Goal: Task Accomplishment & Management: Complete application form

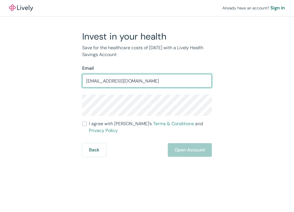
type input "[EMAIL_ADDRESS][DOMAIN_NAME]"
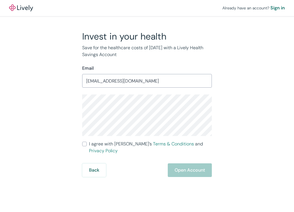
click at [86, 144] on input "I agree with Lively’s Terms & Conditions and Privacy Policy" at bounding box center [84, 143] width 5 height 5
checkbox input "true"
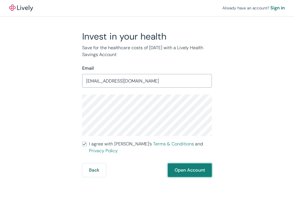
click at [177, 163] on button "Open Account" at bounding box center [190, 170] width 44 height 14
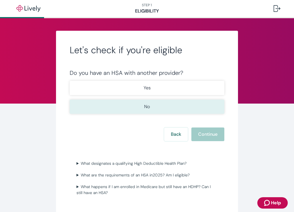
click at [145, 102] on button "No" at bounding box center [147, 106] width 155 height 14
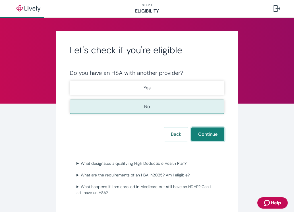
click at [199, 131] on button "Continue" at bounding box center [207, 134] width 33 height 14
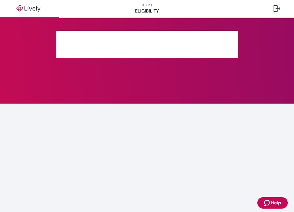
scroll to position [92, 0]
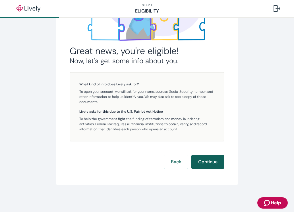
click at [209, 163] on button "Continue" at bounding box center [207, 162] width 33 height 14
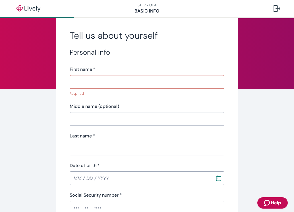
scroll to position [7, 0]
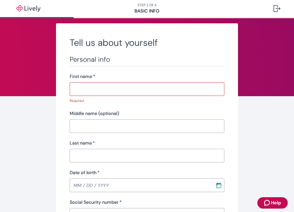
click at [108, 85] on input "First name   *" at bounding box center [147, 88] width 155 height 11
paste input "YENDIQ"
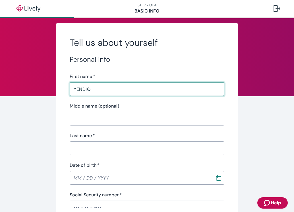
type input "YENDIQ"
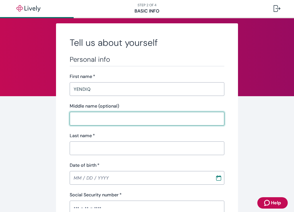
click at [114, 117] on input "Middle name (optional)" at bounding box center [147, 118] width 155 height 11
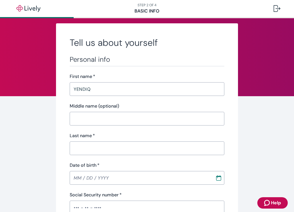
click at [111, 137] on div "Last name   *" at bounding box center [147, 135] width 155 height 7
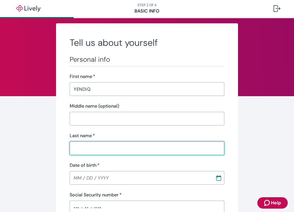
click at [110, 145] on input "Last name   *" at bounding box center [147, 147] width 155 height 11
paste input "ALVAREZ"
type input "ALVAREZ"
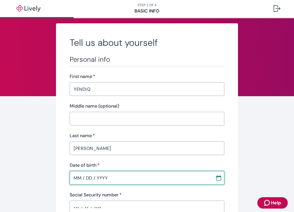
click at [92, 173] on input "MM / DD / YYYY" at bounding box center [140, 177] width 141 height 11
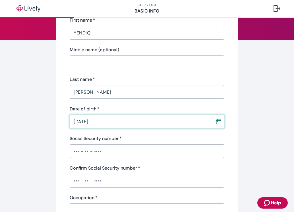
scroll to position [64, 0]
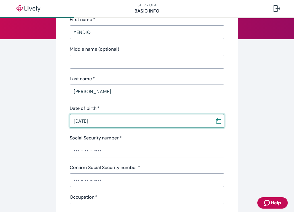
type input "06 / 29 / 1982"
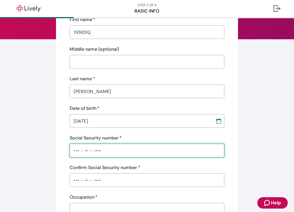
click at [103, 154] on input "Social Security number   *" at bounding box center [147, 150] width 155 height 11
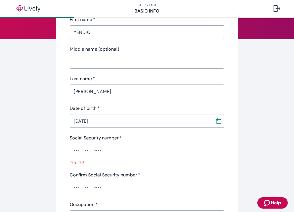
click at [134, 152] on input "Social Security number   *" at bounding box center [147, 150] width 155 height 11
paste input "•••-••-1385"
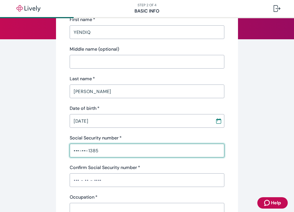
type input "•••-••-1385"
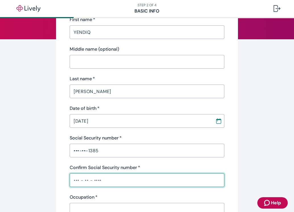
click at [105, 182] on input "Confirm Social Security number   *" at bounding box center [147, 179] width 155 height 11
paste input "•••-••-1385"
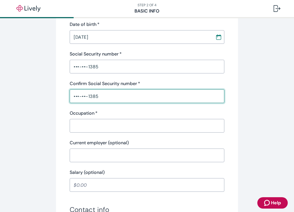
scroll to position [149, 0]
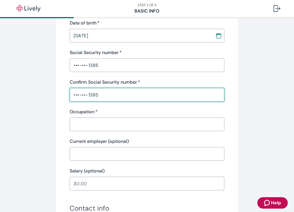
type input "•••-••-1385"
click at [117, 126] on input "Occupation   *" at bounding box center [147, 123] width 155 height 11
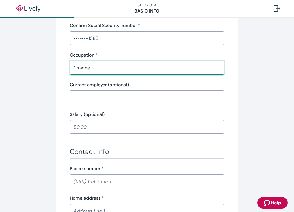
scroll to position [206, 0]
type input "finance"
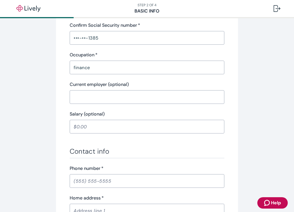
click at [111, 128] on input "Salary (optional)" at bounding box center [147, 126] width 155 height 11
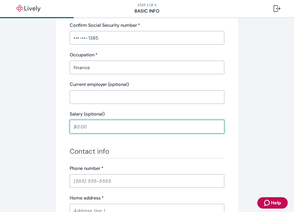
click at [108, 180] on input "Phone number   *" at bounding box center [147, 180] width 155 height 11
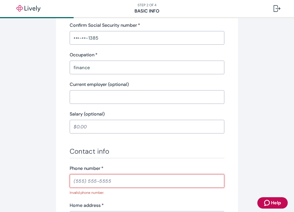
click at [98, 178] on input "Phone number   *" at bounding box center [147, 180] width 155 height 11
paste input "(191) 287-5290"
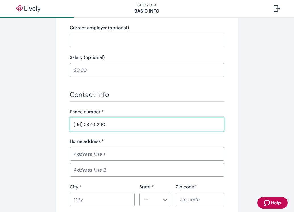
scroll to position [263, 0]
type input "(191) 287-5290"
click at [107, 154] on input "Home address   *" at bounding box center [147, 153] width 155 height 11
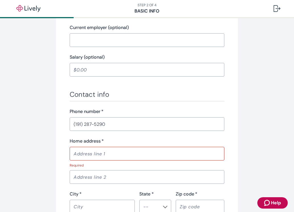
click at [113, 154] on input "Home address   *" at bounding box center [147, 153] width 155 height 11
paste input "8625 NW 8TH ST APT 315"
type input "8625 NW 8TH ST APT 315"
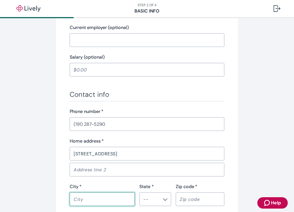
click at [82, 202] on input "City   *" at bounding box center [102, 198] width 65 height 11
paste input "MIAMI"
click at [158, 199] on div "​" at bounding box center [155, 199] width 32 height 14
type input "MIAMI"
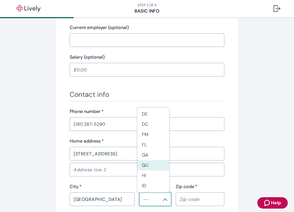
scroll to position [85, 0]
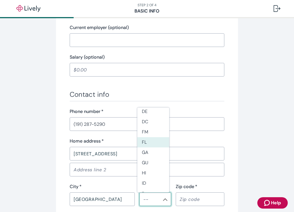
click at [144, 145] on li "FL" at bounding box center [153, 142] width 32 height 10
type input "FL"
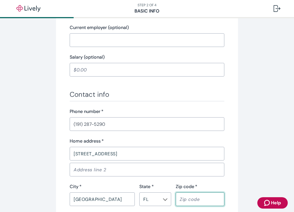
click at [191, 200] on input "Zip code   *" at bounding box center [200, 198] width 49 height 11
paste input "33155"
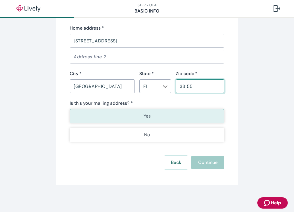
scroll to position [376, 0]
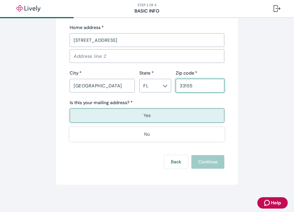
type input "33155"
click at [147, 115] on p "Yes" at bounding box center [146, 115] width 7 height 7
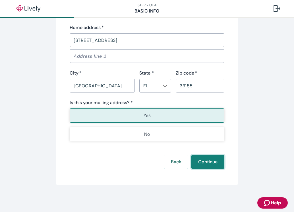
click at [197, 160] on button "Continue" at bounding box center [207, 162] width 33 height 14
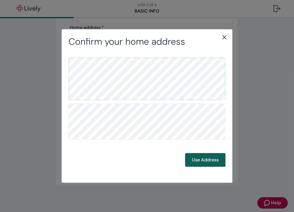
click at [204, 161] on button "Use Address" at bounding box center [205, 160] width 40 height 14
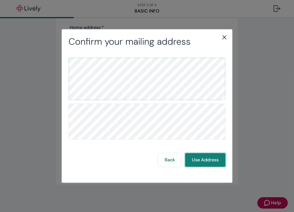
click at [207, 162] on button "Use Address" at bounding box center [205, 160] width 40 height 14
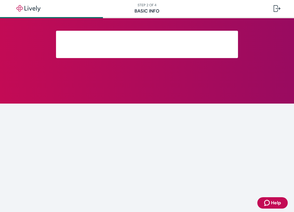
scroll to position [124, 0]
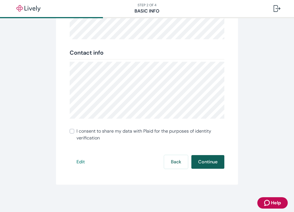
click at [205, 159] on button "Continue" at bounding box center [207, 162] width 33 height 14
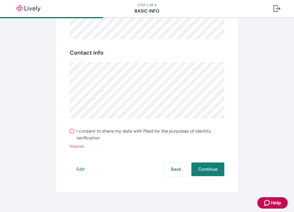
click at [70, 131] on input "I consent to share my data with Plaid for the purposes of identity verification" at bounding box center [72, 131] width 5 height 5
checkbox input "true"
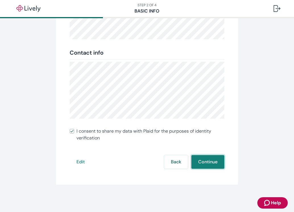
click at [201, 158] on button "Continue" at bounding box center [207, 162] width 33 height 14
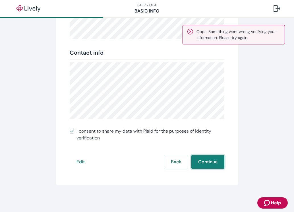
click at [209, 160] on button "Continue" at bounding box center [207, 162] width 33 height 14
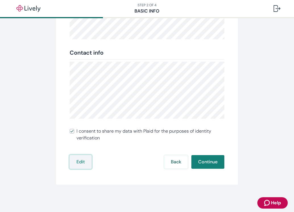
click at [78, 161] on button "Edit" at bounding box center [81, 162] width 22 height 14
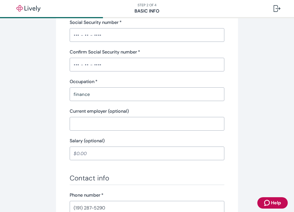
scroll to position [170, 0]
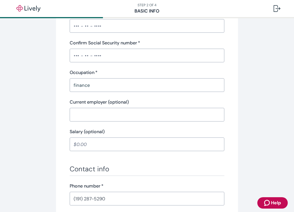
click at [111, 118] on input "Current employer (optional)" at bounding box center [147, 114] width 155 height 11
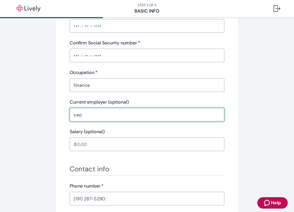
type input "ceo"
click at [102, 147] on input "Salary (optional)" at bounding box center [147, 143] width 155 height 11
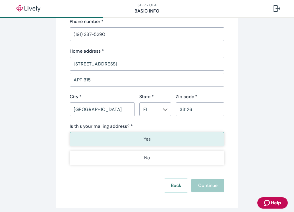
scroll to position [341, 0]
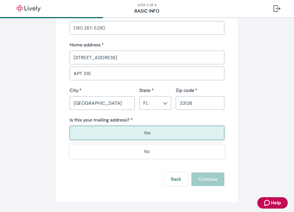
type input "10,000.00"
click at [209, 180] on div "Back Continue" at bounding box center [147, 179] width 155 height 14
click at [182, 136] on button "Yes" at bounding box center [147, 133] width 155 height 14
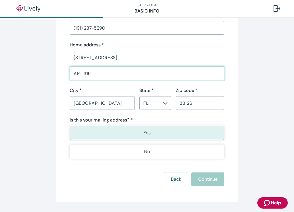
click at [108, 75] on input "APT 315" at bounding box center [147, 73] width 155 height 11
click at [176, 134] on button "Yes" at bounding box center [147, 133] width 155 height 14
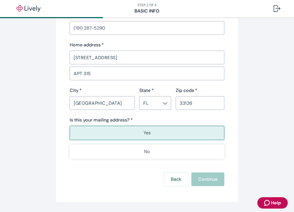
click at [176, 134] on button "Yes" at bounding box center [147, 133] width 155 height 14
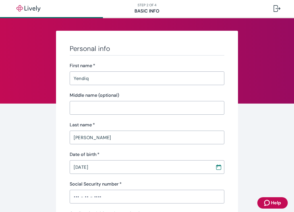
scroll to position [57, 0]
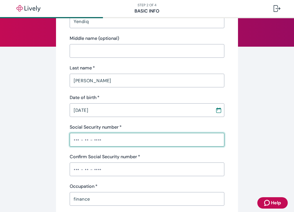
click at [145, 140] on input "Social Security number   *" at bounding box center [147, 139] width 155 height 11
type input "•••-•"
click at [113, 170] on div "​" at bounding box center [147, 169] width 155 height 14
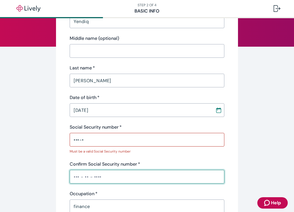
type input "•••-•"
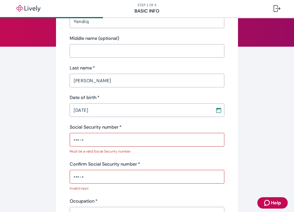
click at [87, 141] on input "•••-•" at bounding box center [147, 139] width 155 height 11
paste input "text"
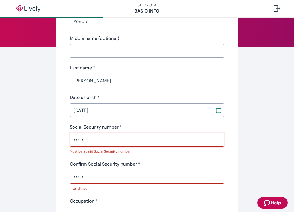
click at [90, 141] on input "•••-•" at bounding box center [147, 139] width 155 height 11
type input "•"
paste input "•••-••-1385"
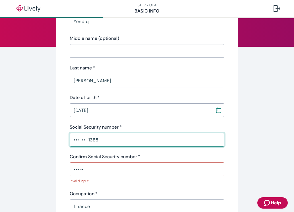
type input "•••-••-1385"
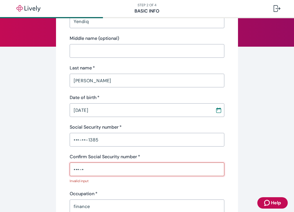
click at [97, 172] on input "•••-•" at bounding box center [147, 168] width 155 height 11
type input "•"
paste input "•••-••-1385"
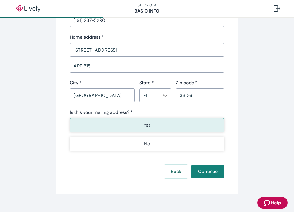
scroll to position [358, 0]
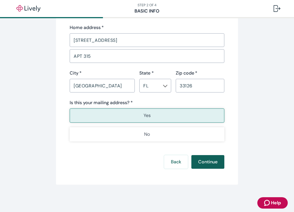
type input "•••-••-1385"
click at [216, 162] on button "Continue" at bounding box center [207, 162] width 33 height 14
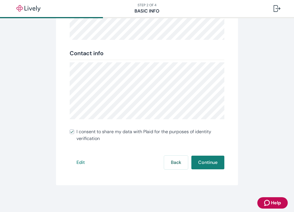
scroll to position [124, 0]
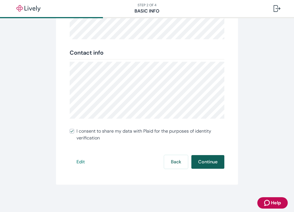
click at [207, 160] on button "Continue" at bounding box center [207, 162] width 33 height 14
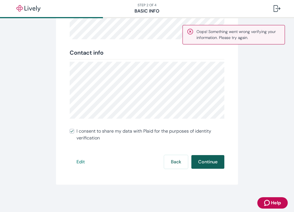
click at [207, 160] on button "Continue" at bounding box center [207, 162] width 33 height 14
click at [207, 161] on button "Continue" at bounding box center [207, 162] width 33 height 14
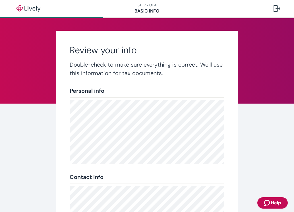
scroll to position [114, 0]
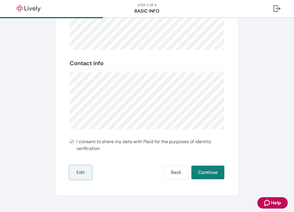
click at [78, 171] on button "Edit" at bounding box center [81, 172] width 22 height 14
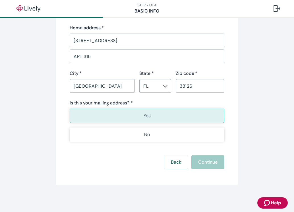
scroll to position [358, 0]
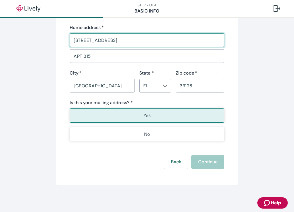
click at [123, 44] on input "8625 NW 8TH ST" at bounding box center [147, 39] width 155 height 11
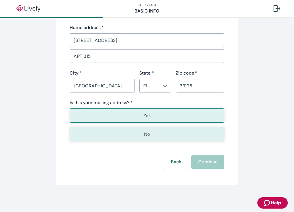
click at [144, 128] on button "No" at bounding box center [147, 134] width 155 height 14
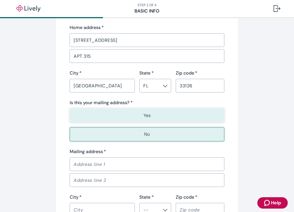
click at [145, 118] on p "Yes" at bounding box center [146, 115] width 7 height 7
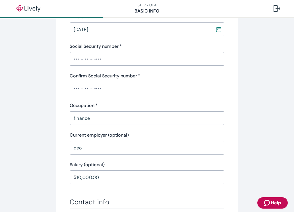
scroll to position [131, 0]
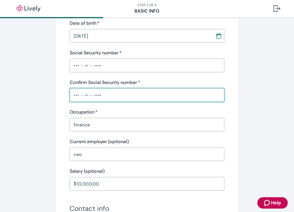
click at [109, 98] on input "Confirm Social Security number   *" at bounding box center [147, 94] width 155 height 11
paste input "•••-••-1385"
type input "•••-••-1385"
click at [109, 65] on input "Social Security number   *" at bounding box center [147, 65] width 155 height 11
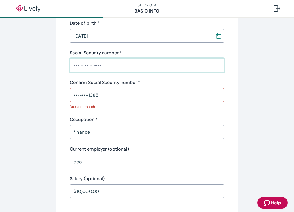
paste input "•••-••-1385"
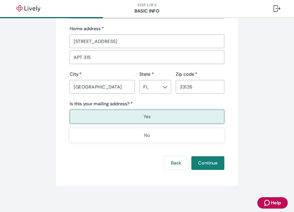
scroll to position [358, 0]
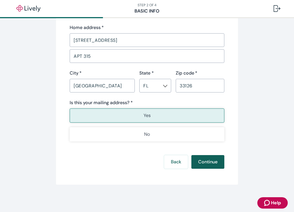
type input "•••-••-1385"
click at [209, 158] on button "Continue" at bounding box center [207, 162] width 33 height 14
click at [209, 158] on div "Back Continue" at bounding box center [147, 162] width 155 height 14
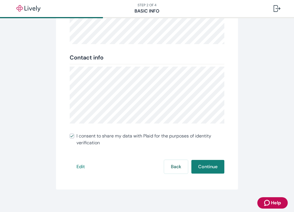
scroll to position [124, 0]
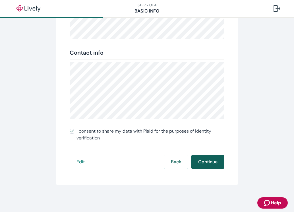
click at [204, 157] on button "Continue" at bounding box center [207, 162] width 33 height 14
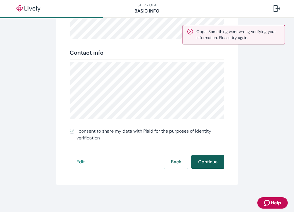
click at [204, 158] on button "Continue" at bounding box center [207, 162] width 33 height 14
